Goal: Task Accomplishment & Management: Manage account settings

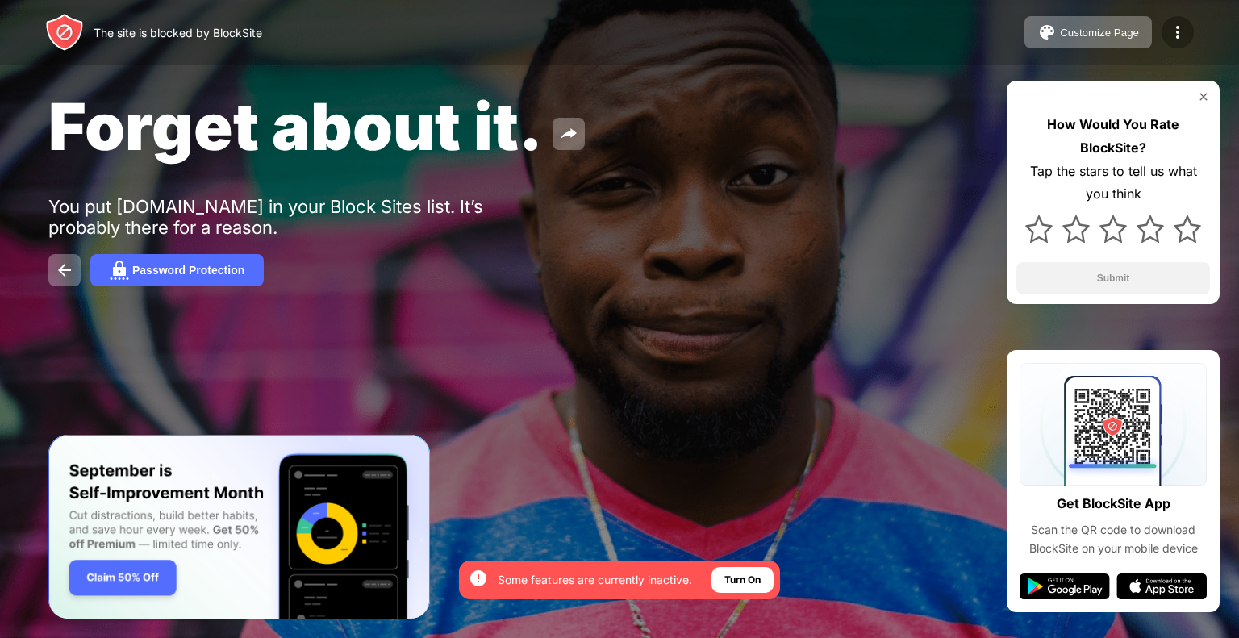
click at [1170, 32] on img at bounding box center [1177, 32] width 19 height 19
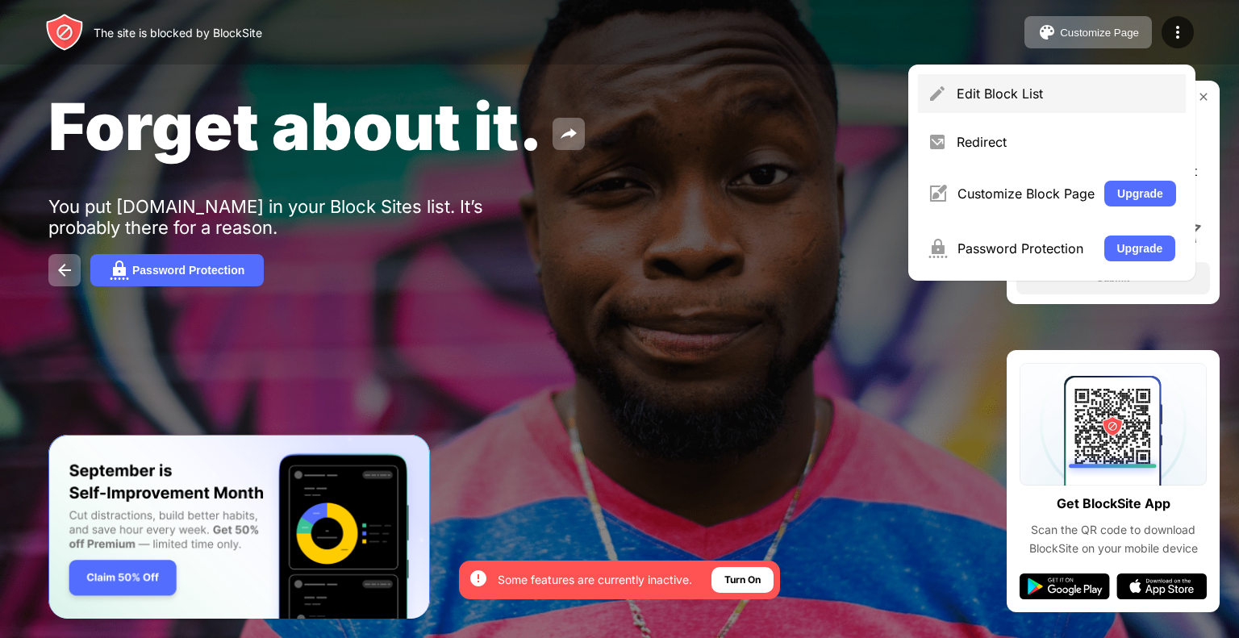
click at [1076, 98] on div "Edit Block List" at bounding box center [1065, 93] width 219 height 16
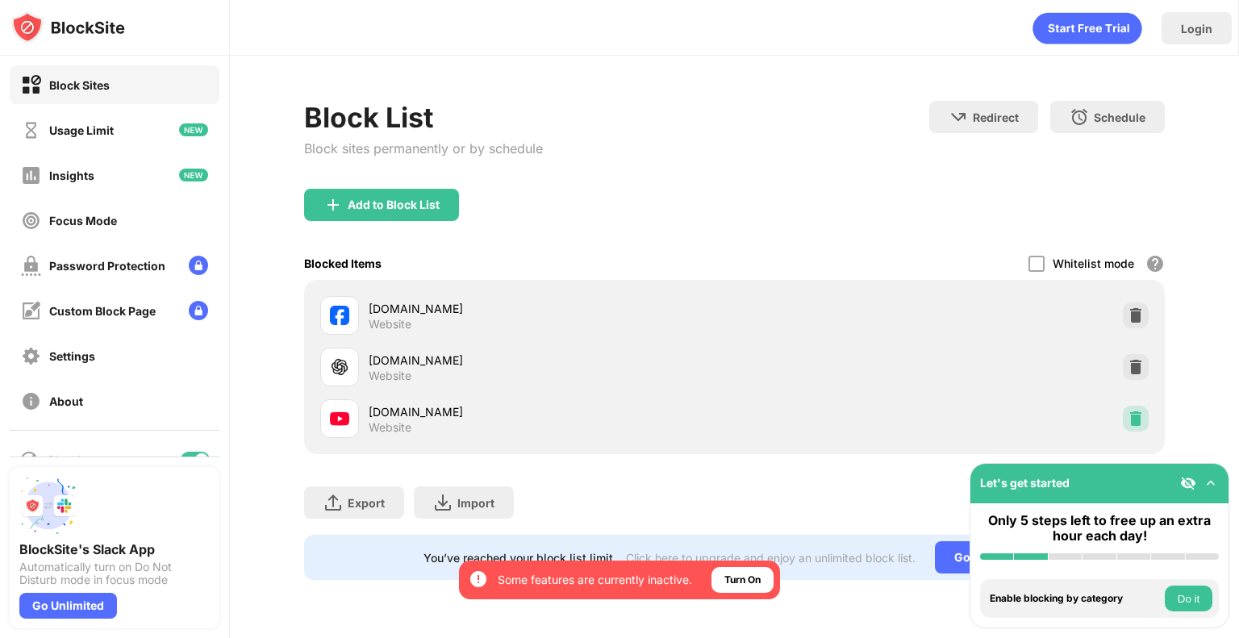
click at [1126, 414] on div at bounding box center [1136, 419] width 26 height 26
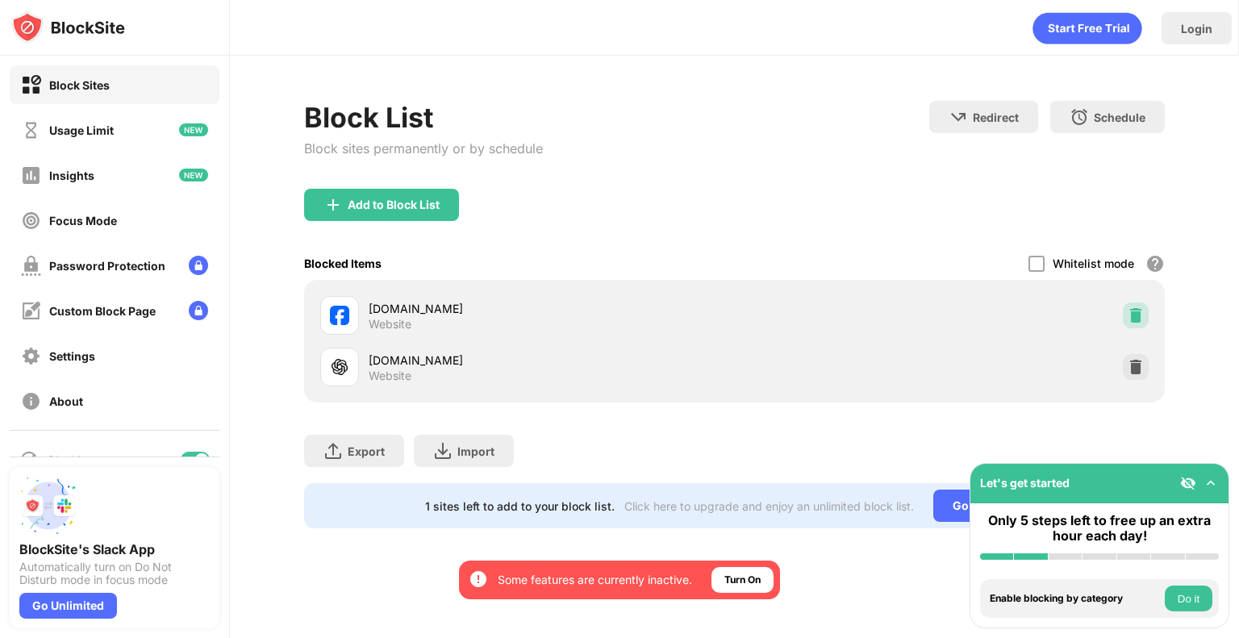
click at [1139, 320] on img at bounding box center [1135, 315] width 16 height 16
